Goal: Information Seeking & Learning: Stay updated

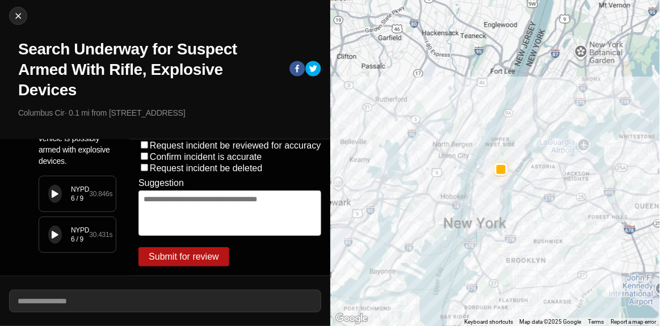
scroll to position [153, 0]
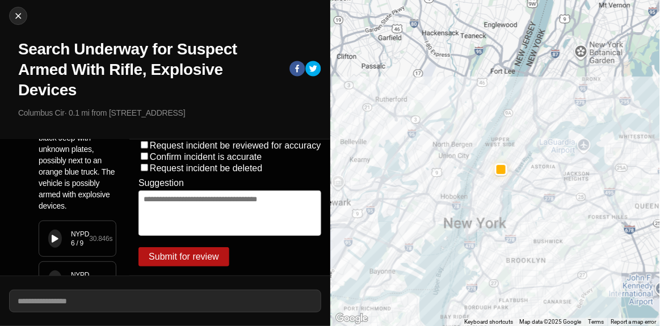
click at [54, 236] on icon at bounding box center [55, 239] width 7 height 7
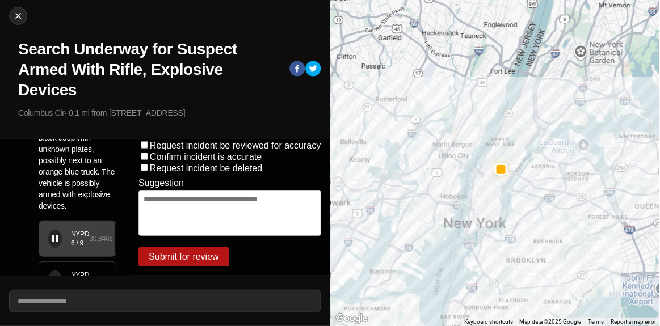
scroll to position [204, 0]
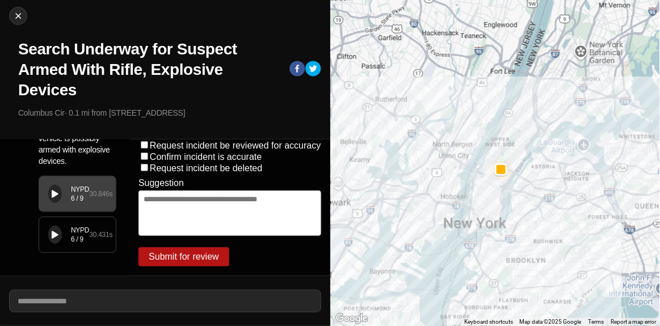
click at [54, 232] on icon at bounding box center [55, 235] width 7 height 7
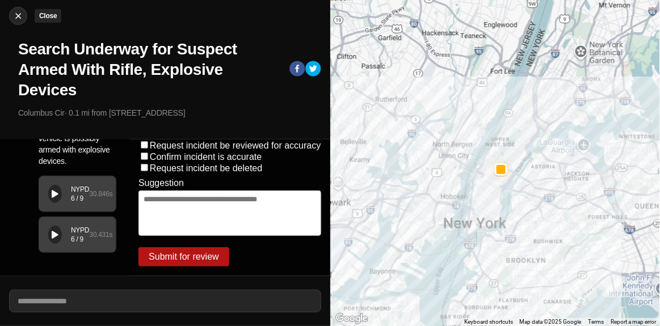
click at [23, 15] on img at bounding box center [17, 15] width 11 height 11
select select "*"
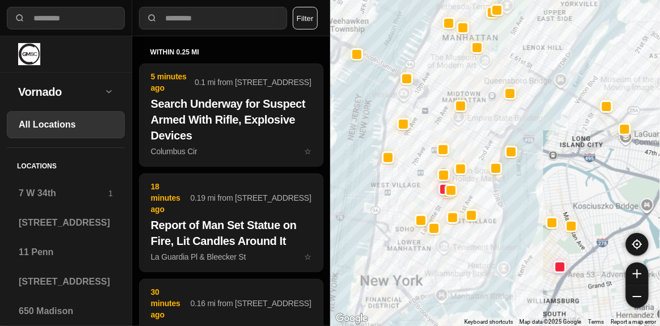
drag, startPoint x: 447, startPoint y: 162, endPoint x: 465, endPoint y: 132, distance: 35.4
click at [465, 132] on div at bounding box center [495, 163] width 330 height 326
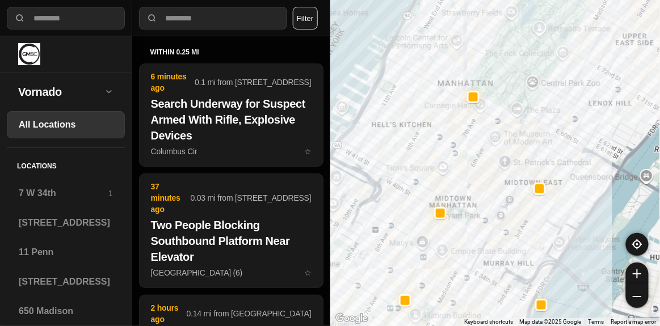
drag, startPoint x: 474, startPoint y: 61, endPoint x: 476, endPoint y: 129, distance: 67.5
click at [476, 129] on div at bounding box center [495, 163] width 330 height 326
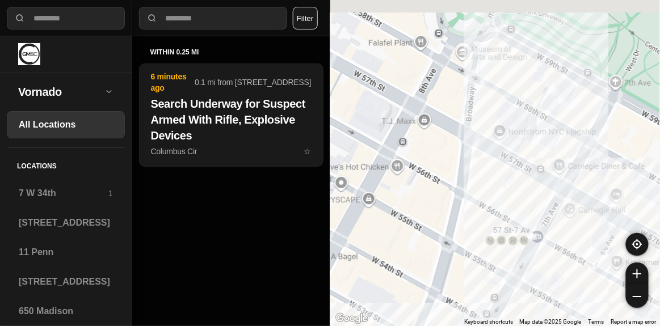
drag, startPoint x: 449, startPoint y: 60, endPoint x: 474, endPoint y: 132, distance: 76.5
click at [474, 132] on div at bounding box center [495, 163] width 330 height 326
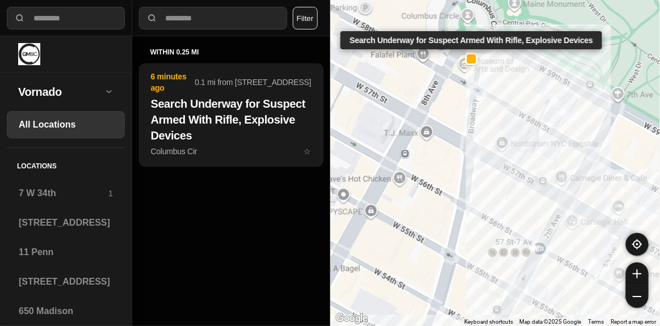
click at [472, 58] on div at bounding box center [471, 58] width 9 height 9
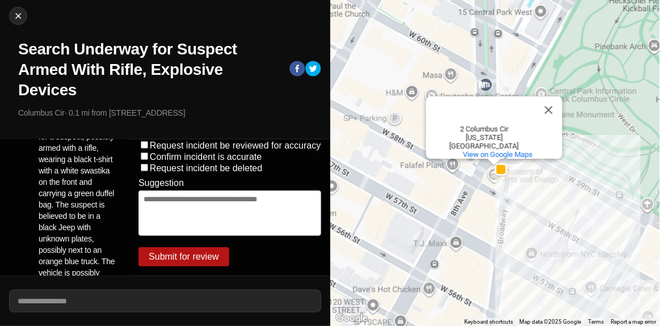
scroll to position [51, 0]
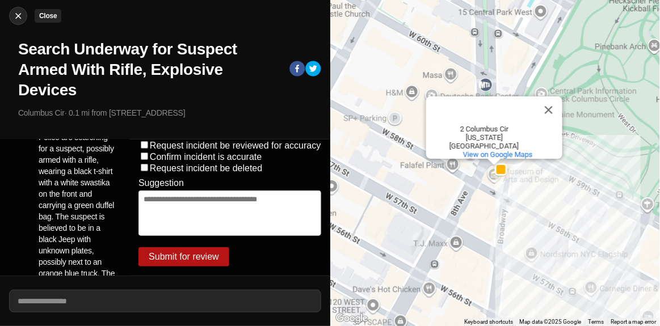
click at [14, 16] on img at bounding box center [17, 15] width 11 height 11
select select "*"
